Goal: Transaction & Acquisition: Purchase product/service

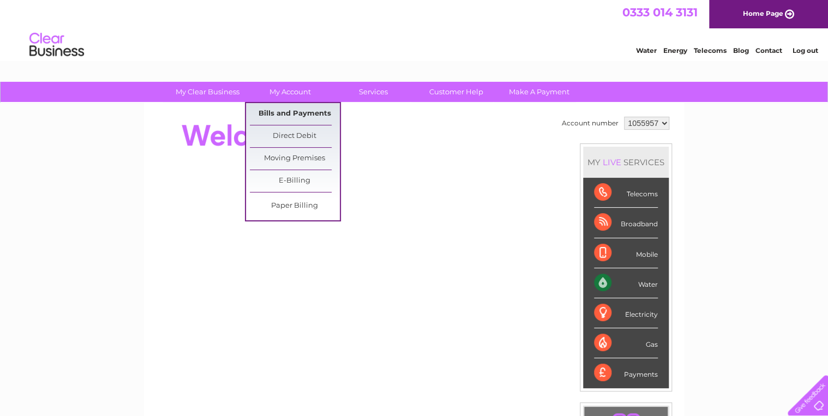
click at [280, 114] on link "Bills and Payments" at bounding box center [295, 114] width 90 height 22
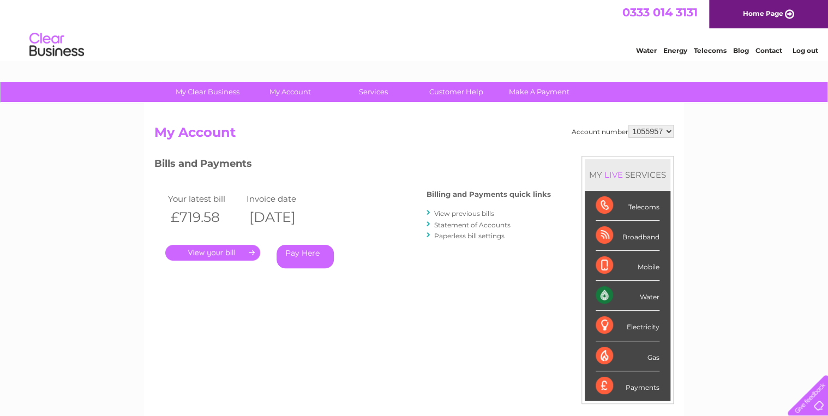
click at [299, 252] on link "Pay Here" at bounding box center [305, 256] width 57 height 23
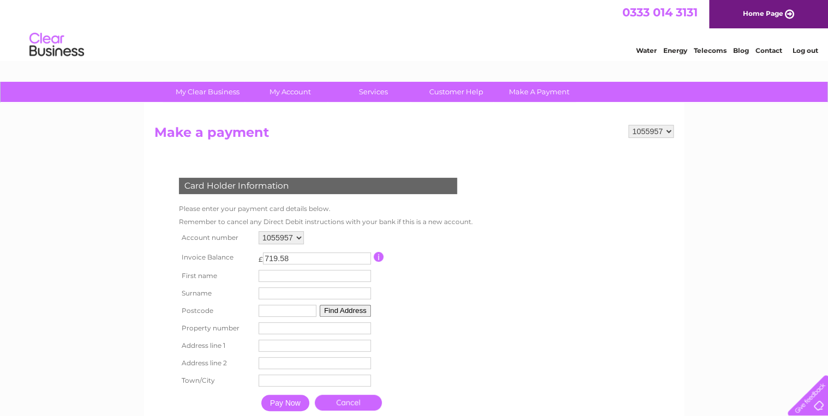
click at [272, 273] on input "text" at bounding box center [315, 276] width 112 height 12
type input "[PERSON_NAME]"
type input "OLDS"
type input "TR11 5QB"
type input "1"
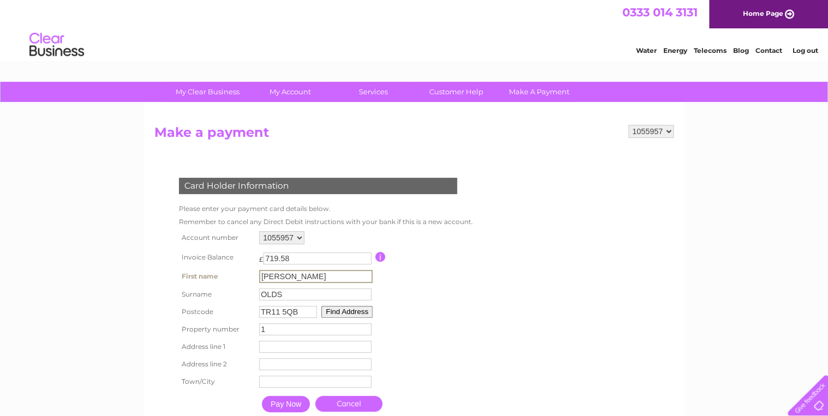
type input "The Farmhouse, Bosahan Farm, Trewardreva, Constantine, FALMOUTH, Cornwall"
type input "Falmouth Cornwall"
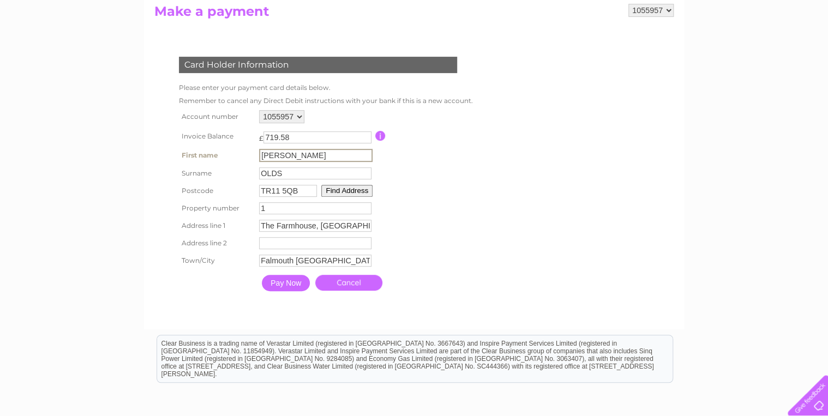
scroll to position [131, 0]
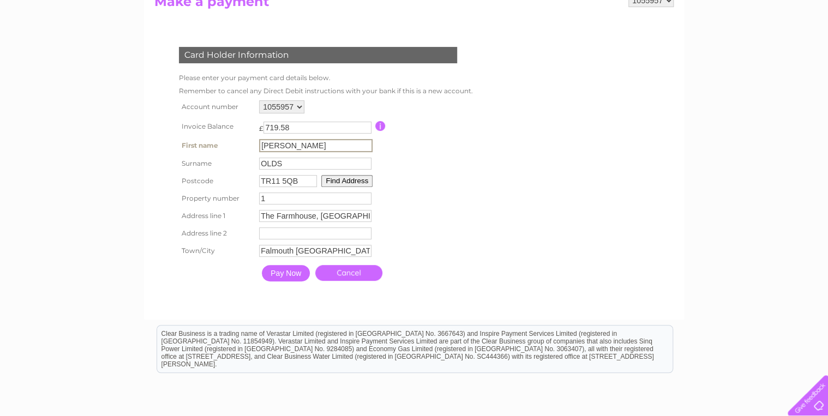
click at [261, 213] on input "The Farmhouse, Bosahan Farm, Trewardreva, Constantine, FALMOUTH, Cornwall" at bounding box center [315, 216] width 112 height 12
type input "l"
type input "t"
type input "The Farmhouse Bosahan Farm"
click at [526, 150] on form "1055957 Make a payment Card Holder Information Please enter your payment card d…" at bounding box center [414, 151] width 520 height 314
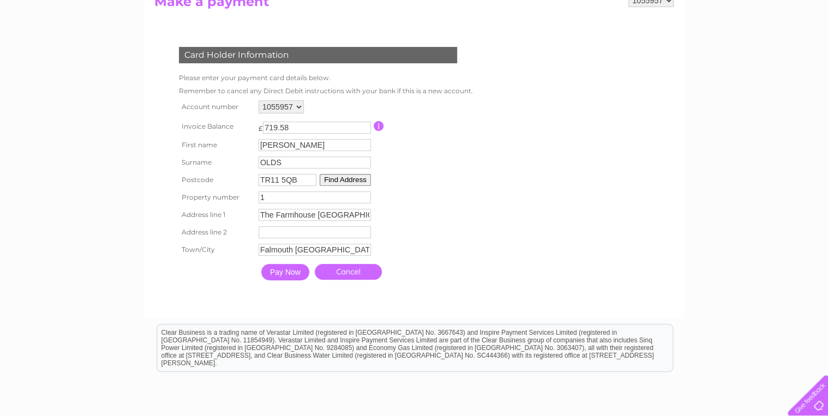
click at [275, 231] on input "text" at bounding box center [315, 232] width 112 height 12
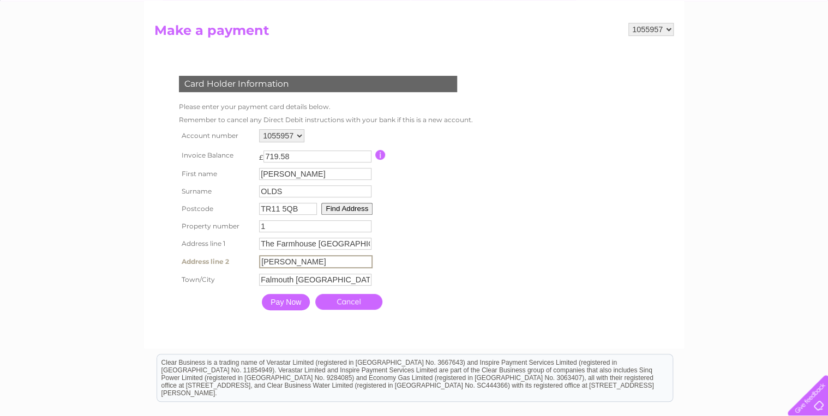
scroll to position [87, 0]
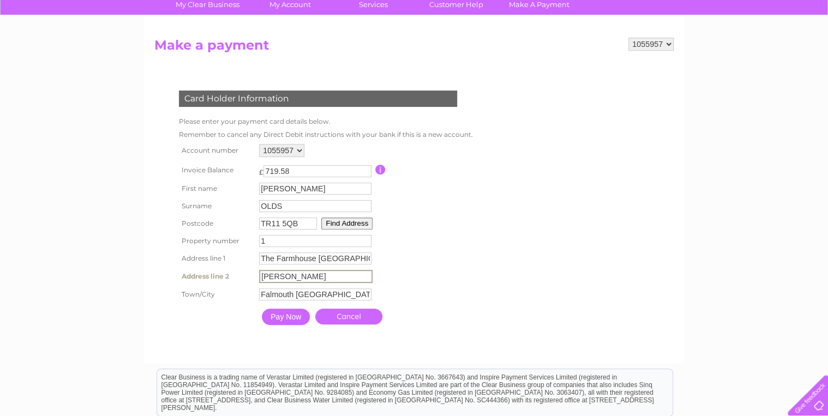
type input "Trewardreva Constantine"
click at [286, 319] on input "Pay Now" at bounding box center [285, 316] width 48 height 16
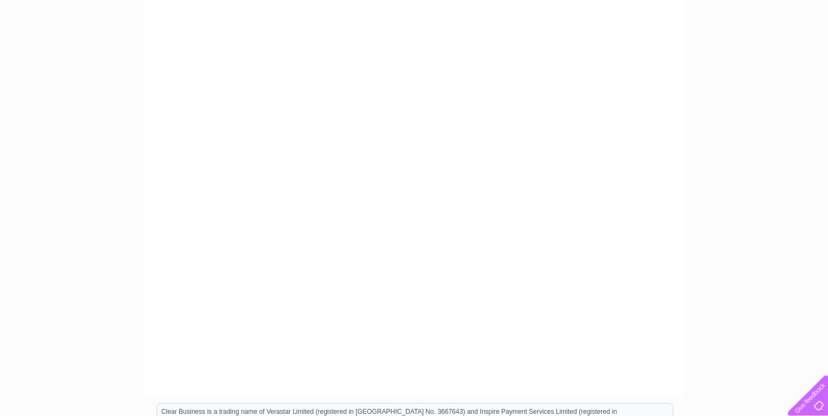
scroll to position [44, 0]
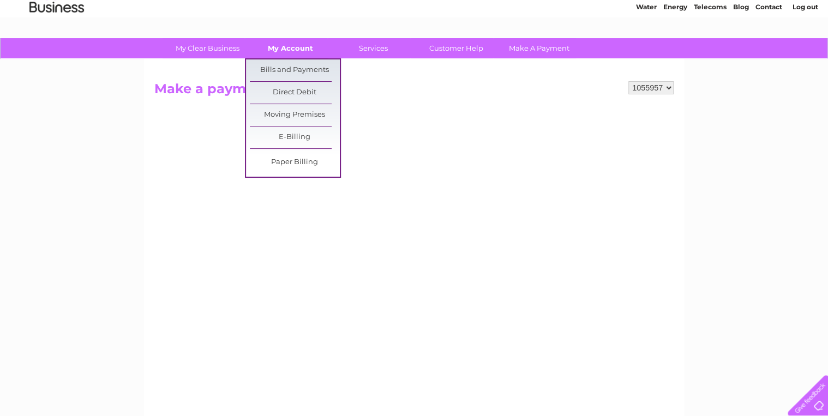
click at [282, 47] on link "My Account" at bounding box center [291, 48] width 90 height 20
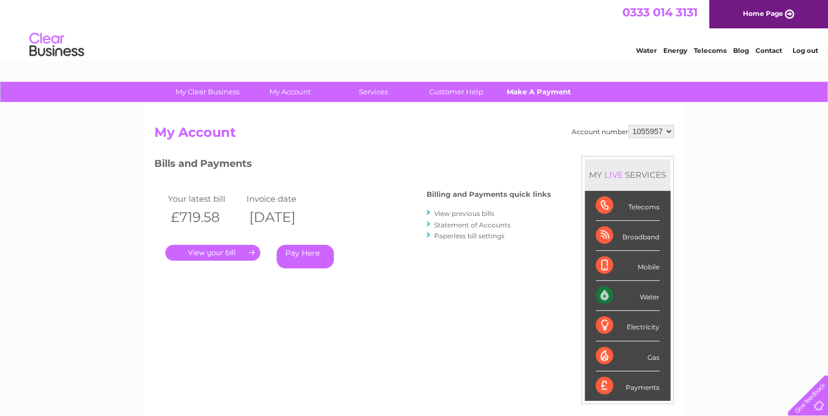
click at [532, 91] on link "Make A Payment" at bounding box center [539, 92] width 90 height 20
